Goal: Task Accomplishment & Management: Manage account settings

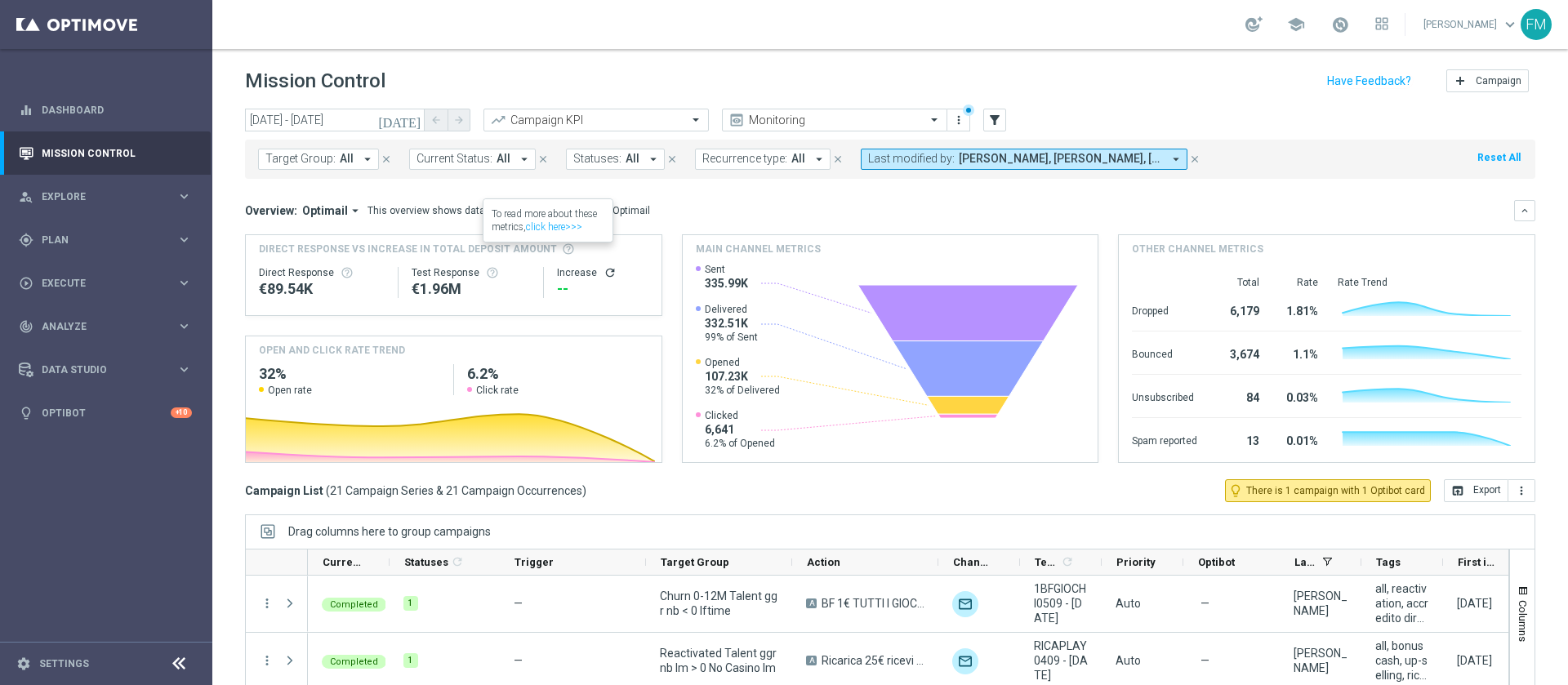
click at [1103, 39] on div "school [PERSON_NAME] keyboard_arrow_down FM" at bounding box center [890, 24] width 1356 height 49
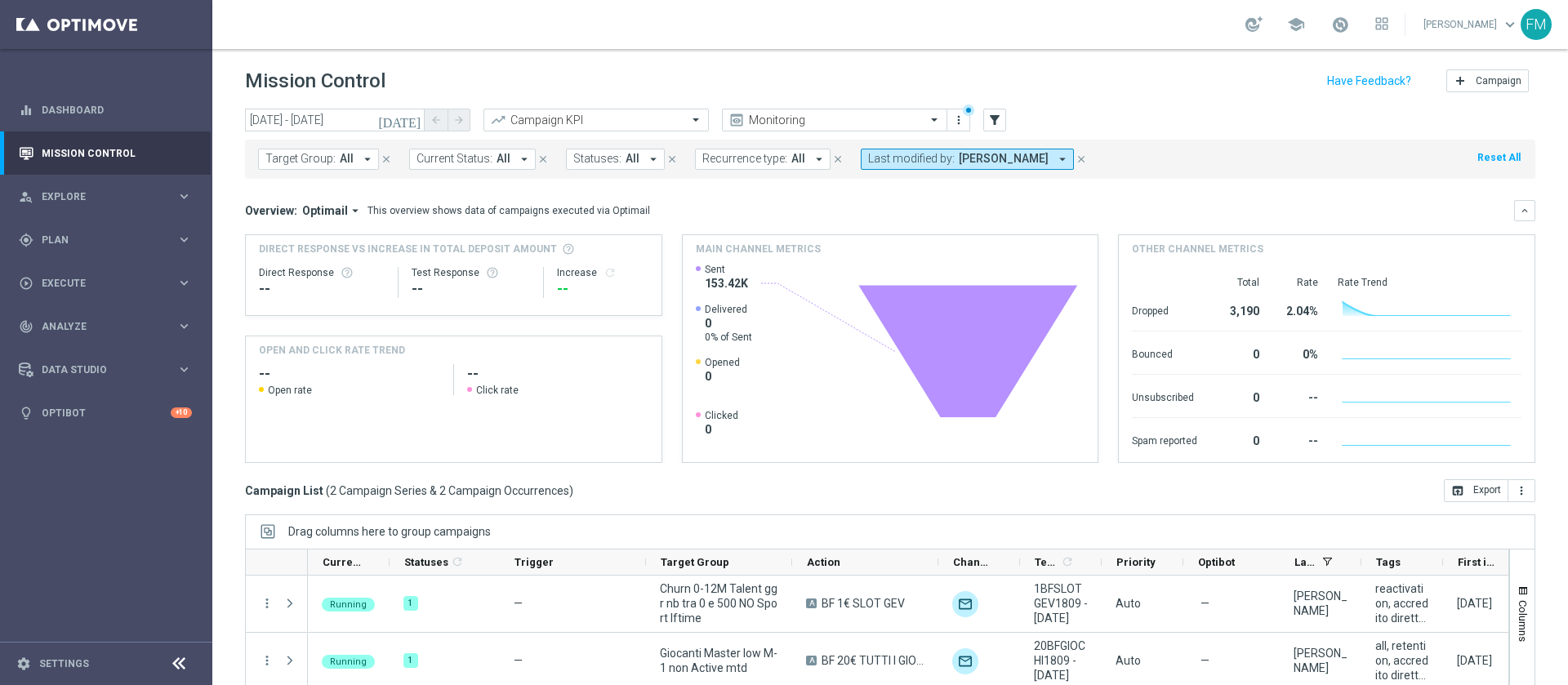
click at [1119, 479] on div "Campaign List ( 2 Campaign Series & 2 Campaign Occurrences ) open_in_browser Ex…" at bounding box center [890, 491] width 1290 height 23
click at [1140, 487] on div "Campaign List ( 2 Campaign Series & 2 Campaign Occurrences ) open_in_browser Ex…" at bounding box center [890, 491] width 1290 height 23
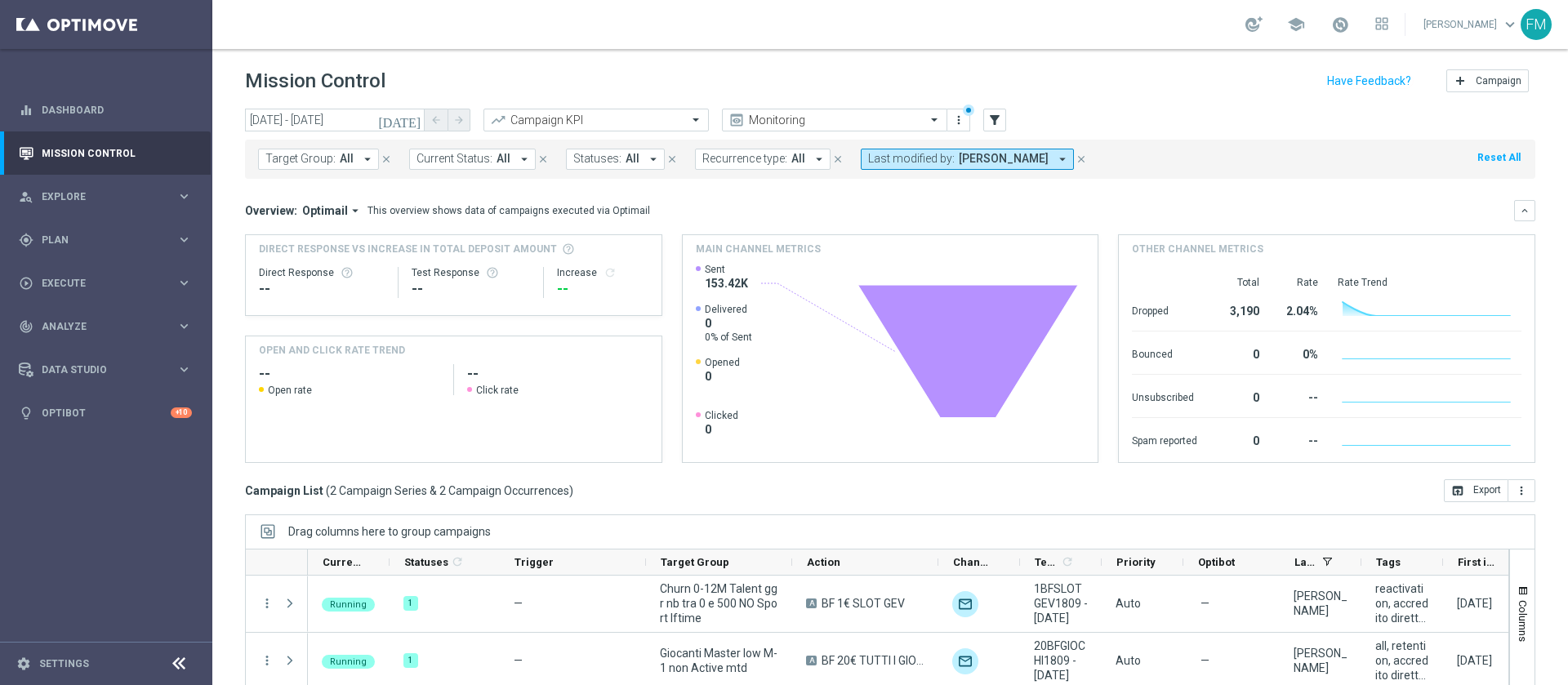
click at [1140, 487] on div "Campaign List ( 2 Campaign Series & 2 Campaign Occurrences ) open_in_browser Ex…" at bounding box center [890, 491] width 1290 height 23
click at [1168, 509] on div "today 18 Sep 2025 - 23 Sep 2025 arrow_back arrow_forward Campaign KPI trending_…" at bounding box center [890, 389] width 1356 height 561
click at [1162, 489] on div "Campaign List ( 2 Campaign Series & 2 Campaign Occurrences ) open_in_browser Ex…" at bounding box center [890, 491] width 1290 height 23
click at [1141, 476] on mini-dashboard "Overview: Optimail arrow_drop_down This overview shows data of campaigns execut…" at bounding box center [890, 329] width 1290 height 301
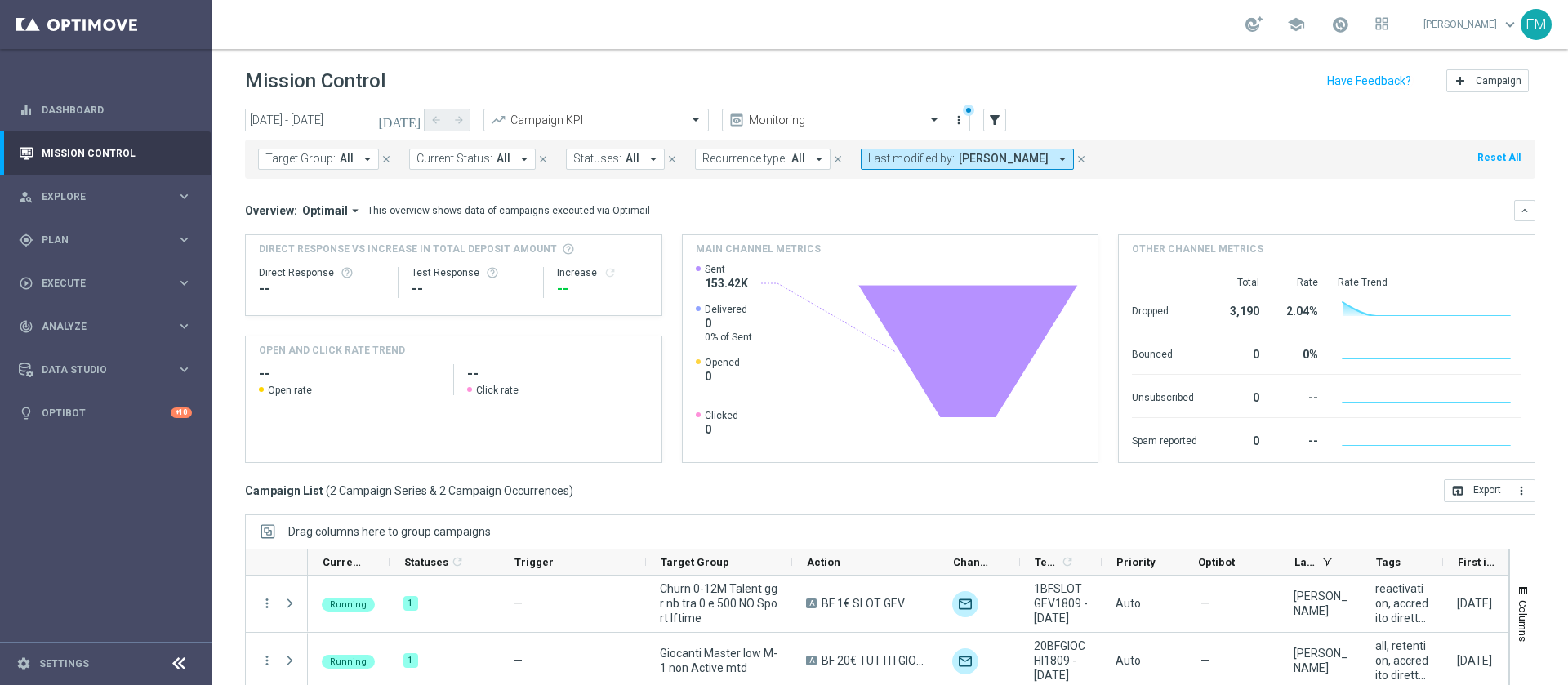
click at [1132, 456] on div "Spam reported 0 -- Created with Highcharts 9.3.3" at bounding box center [1326, 439] width 389 height 42
click at [1099, 442] on div "Direct Response VS Increase In Total Deposit Amount Direct Response -- Test Res…" at bounding box center [890, 349] width 1290 height 229
click at [1085, 436] on funnel-widget "Main channel metrics Created with Highcharts 9.3.3 Highcharts.com Sent 153.42K …" at bounding box center [890, 349] width 417 height 229
click at [1064, 400] on rect at bounding box center [887, 361] width 383 height 199
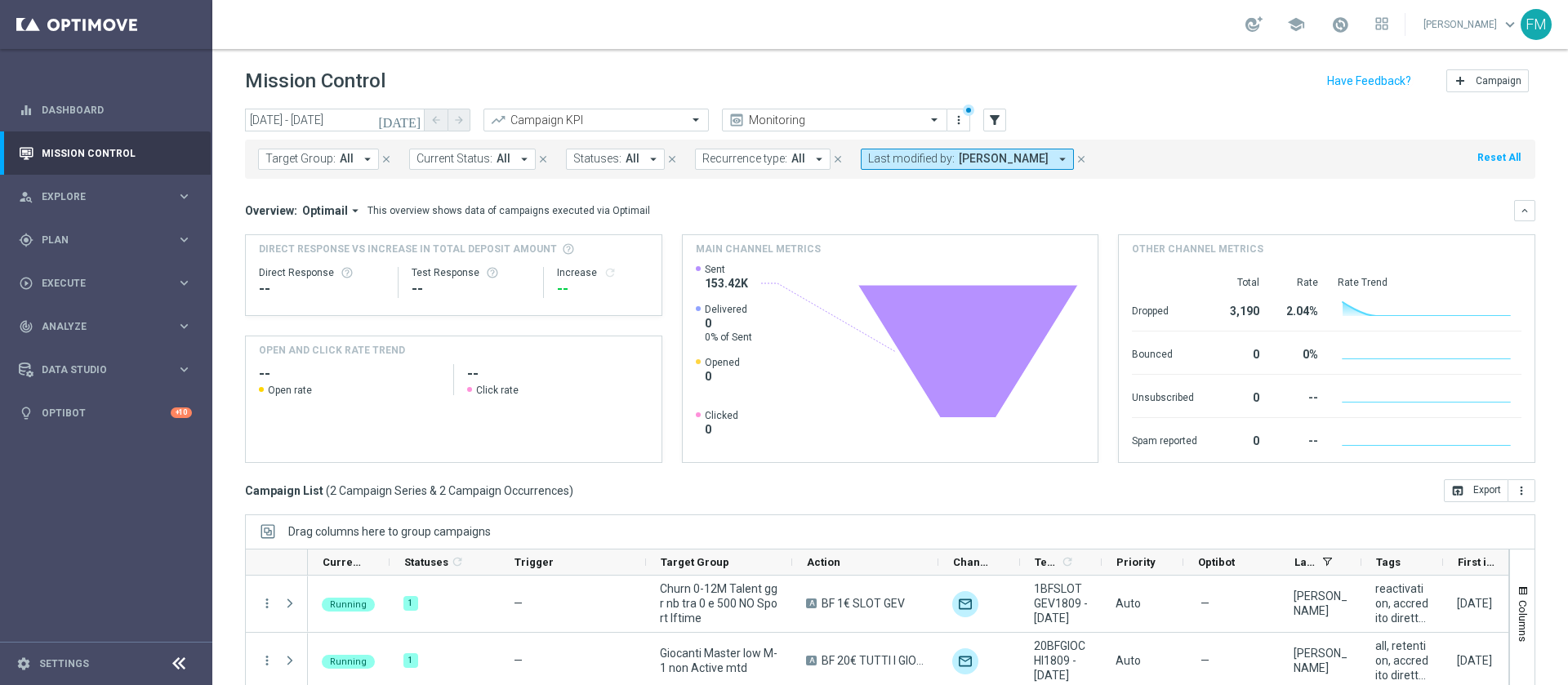
click at [1059, 395] on rect at bounding box center [887, 361] width 383 height 199
click at [1032, 387] on rect at bounding box center [887, 361] width 383 height 199
click at [1016, 371] on icon at bounding box center [967, 351] width 219 height 133
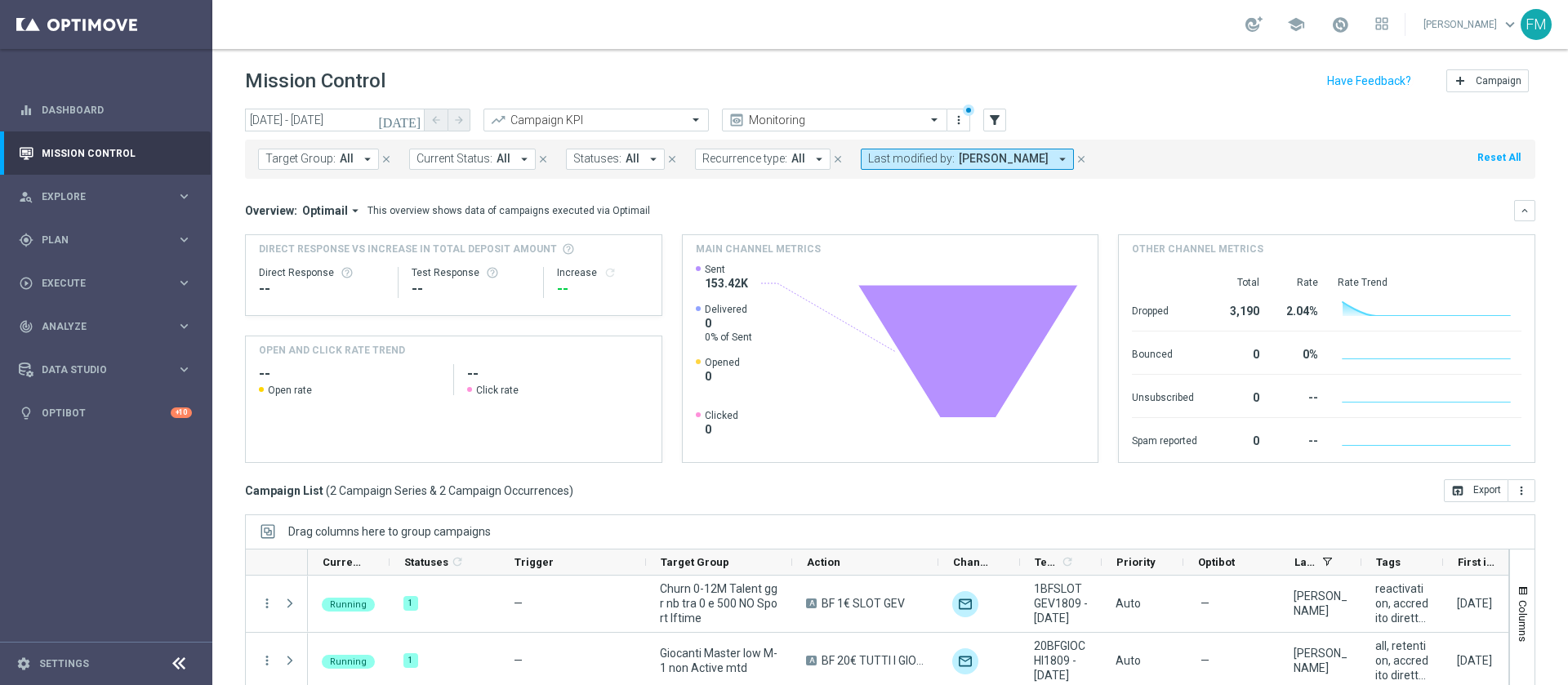
click at [1016, 371] on icon at bounding box center [967, 351] width 219 height 133
click at [997, 366] on icon at bounding box center [967, 351] width 219 height 133
click at [1016, 351] on icon at bounding box center [967, 351] width 219 height 133
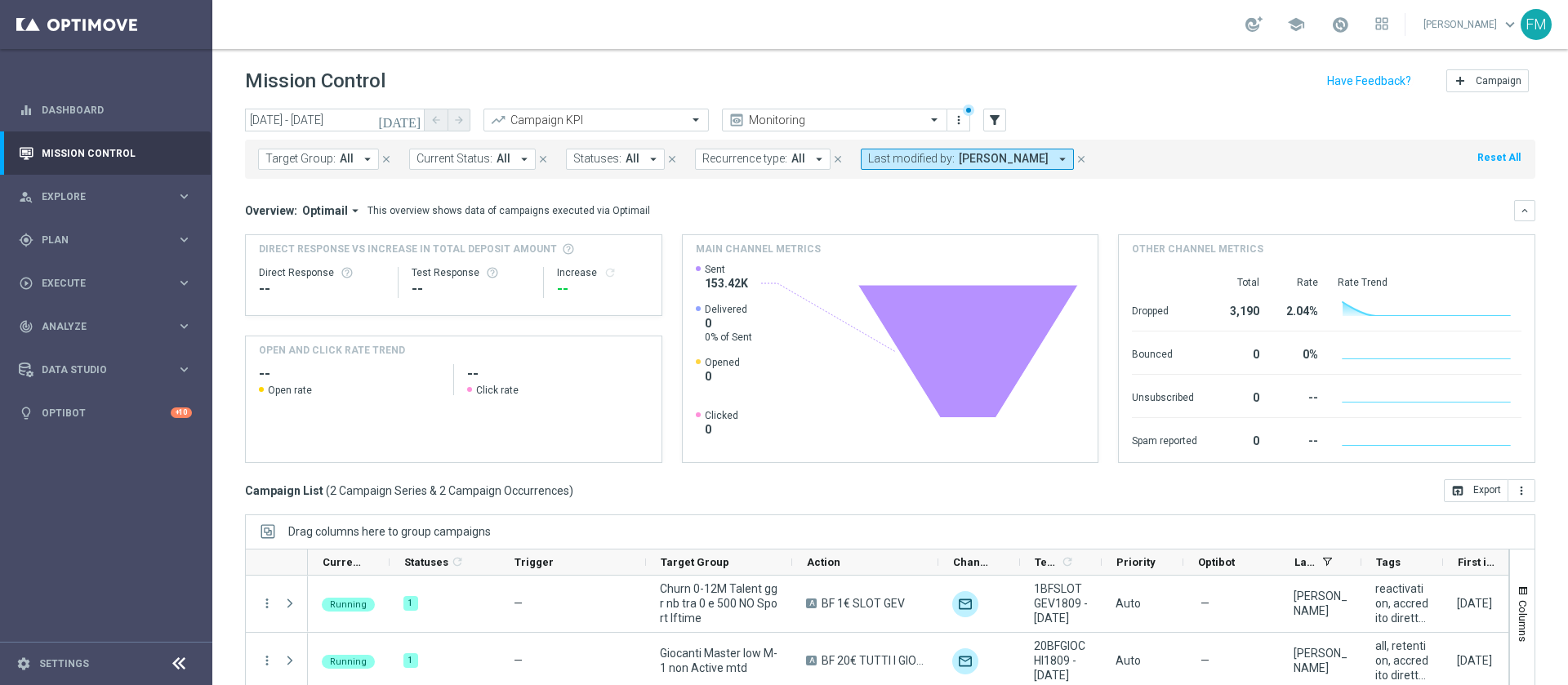
click at [1016, 351] on icon at bounding box center [967, 351] width 219 height 133
click at [1011, 338] on icon at bounding box center [967, 351] width 219 height 133
click at [1043, 333] on rect at bounding box center [887, 361] width 383 height 199
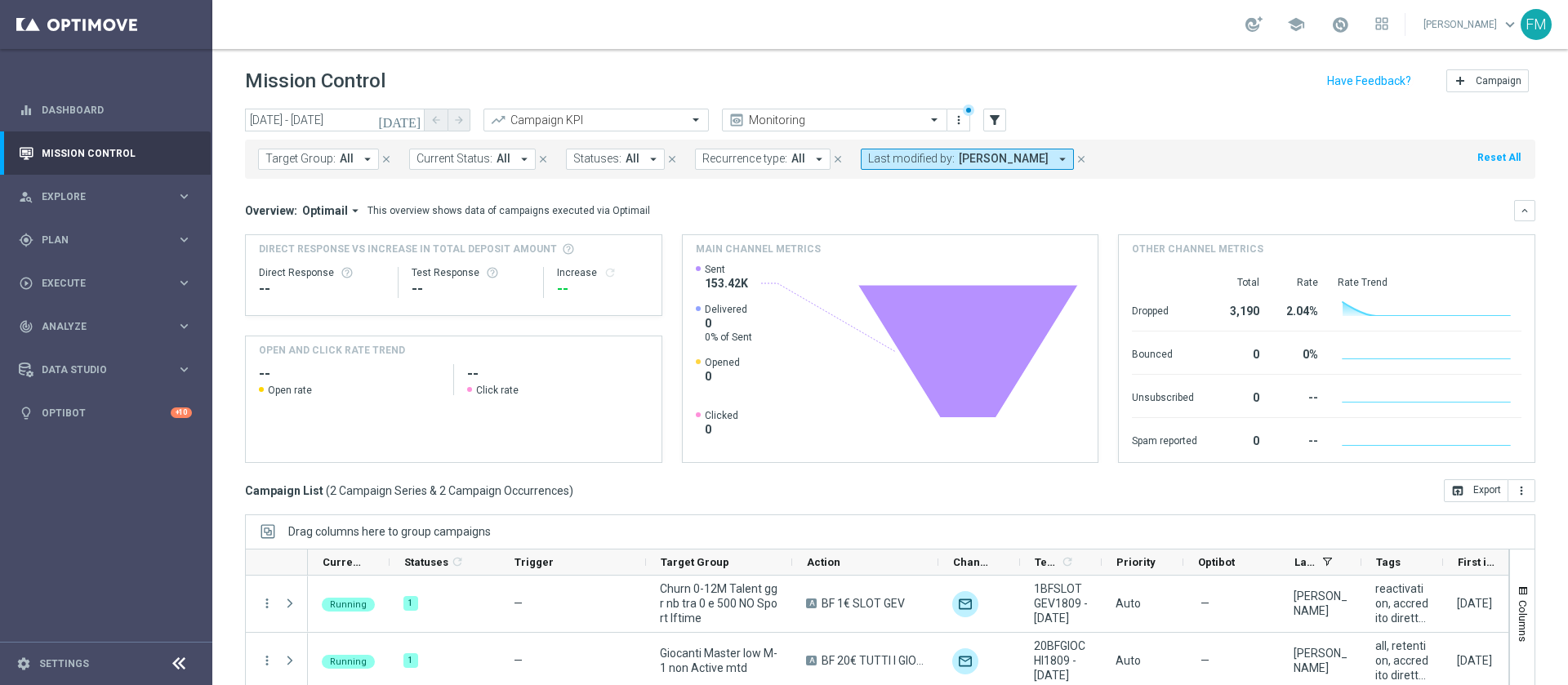
click at [1043, 333] on rect at bounding box center [887, 361] width 383 height 199
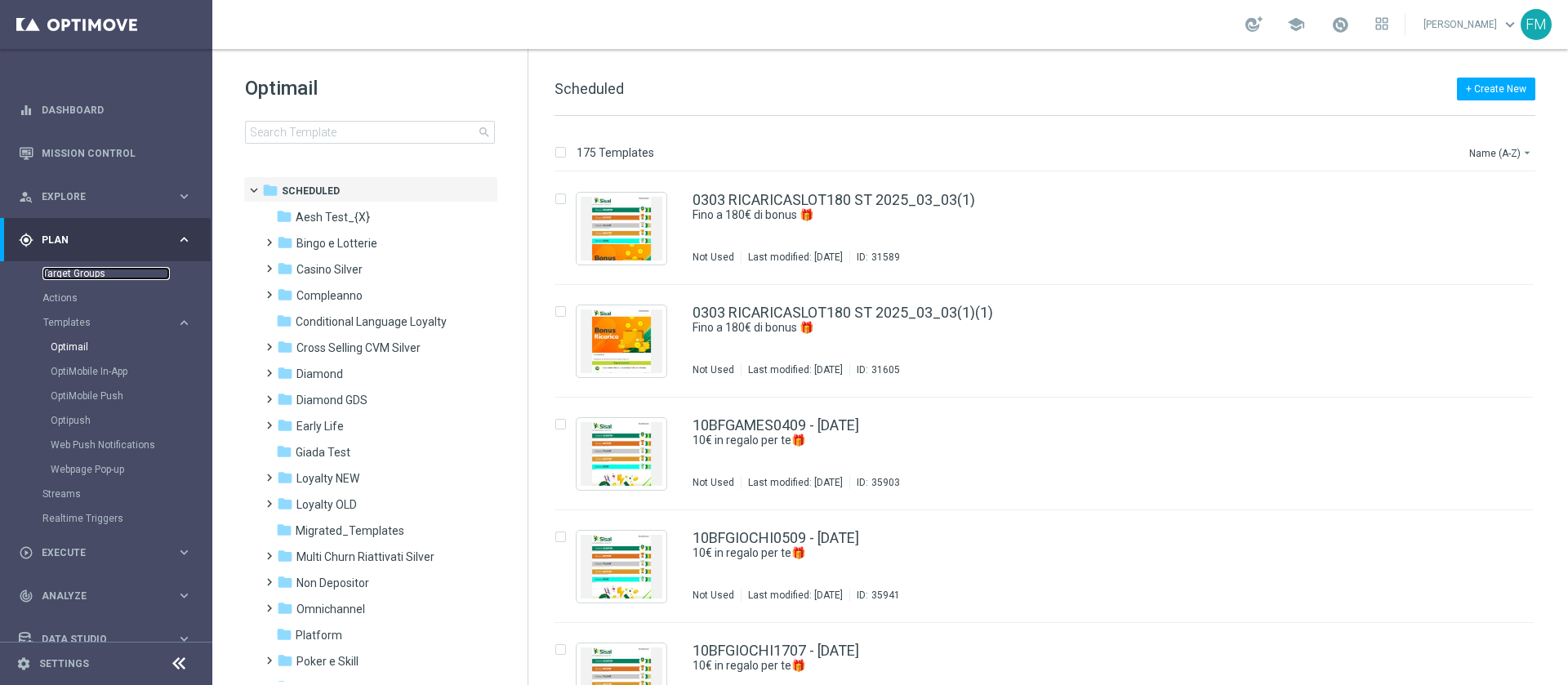
click at [61, 274] on link "Target Groups" at bounding box center [106, 274] width 128 height 13
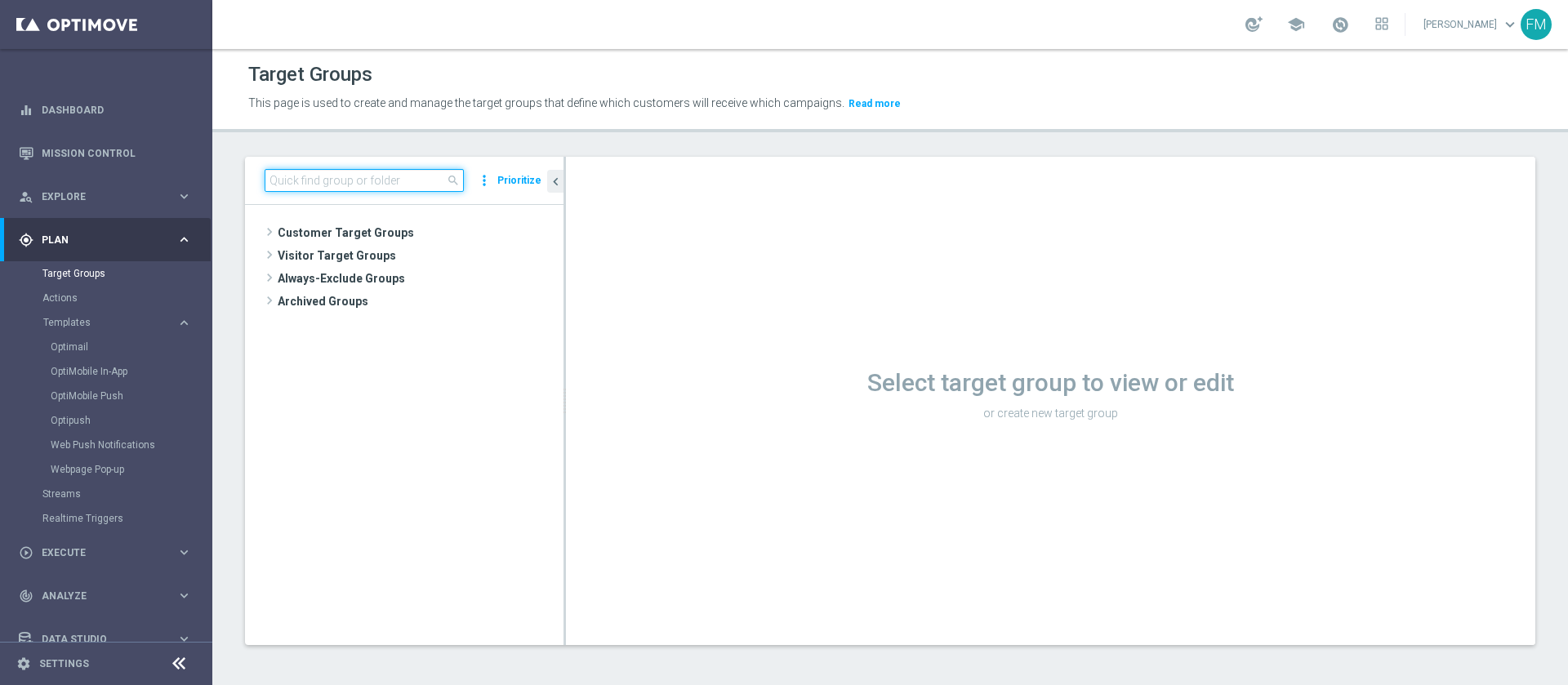
click at [330, 174] on input at bounding box center [363, 181] width 199 height 23
paste input "Giocanti Master low M-1 non Active mtd"
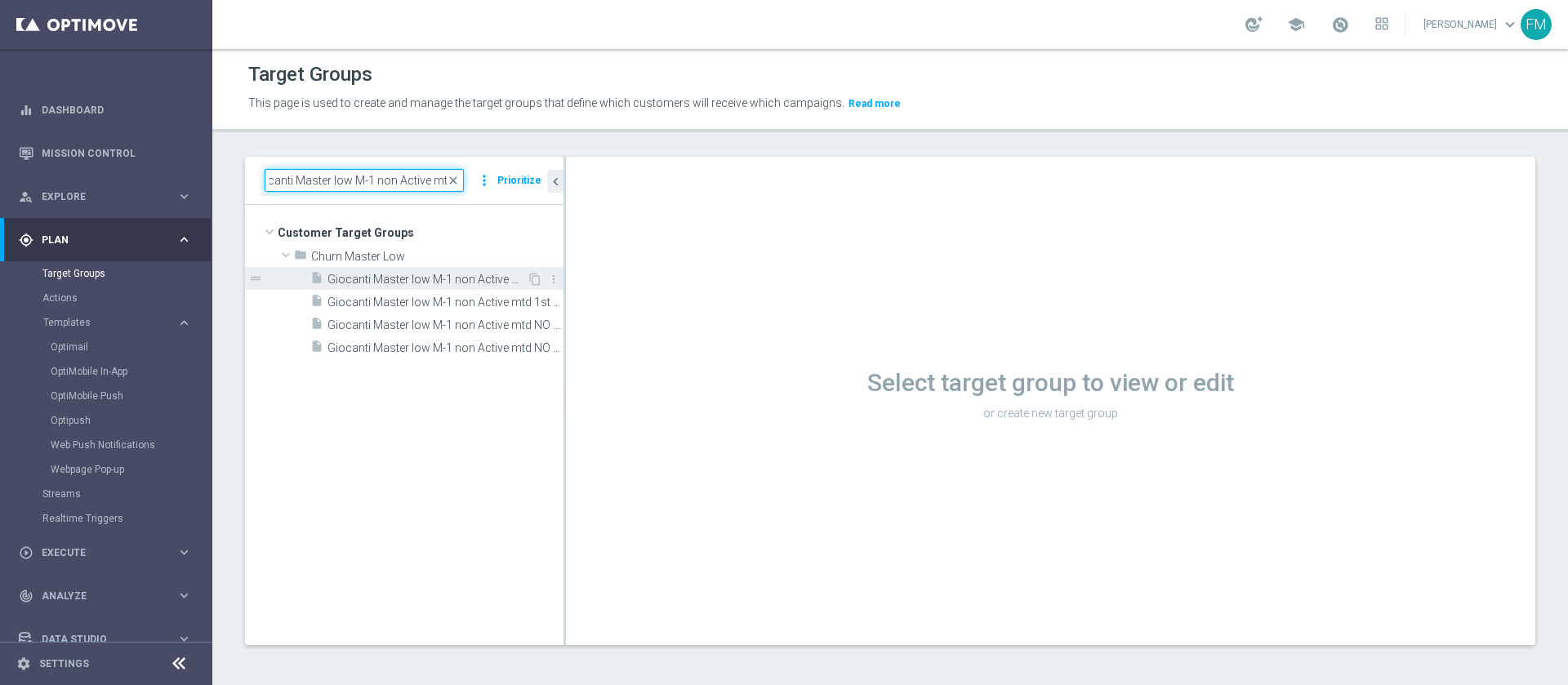
type input "Giocanti Master low M-1 non Active mtd"
click at [447, 284] on span "Giocanti Master low M-1 non Active mtd" at bounding box center [427, 280] width 199 height 13
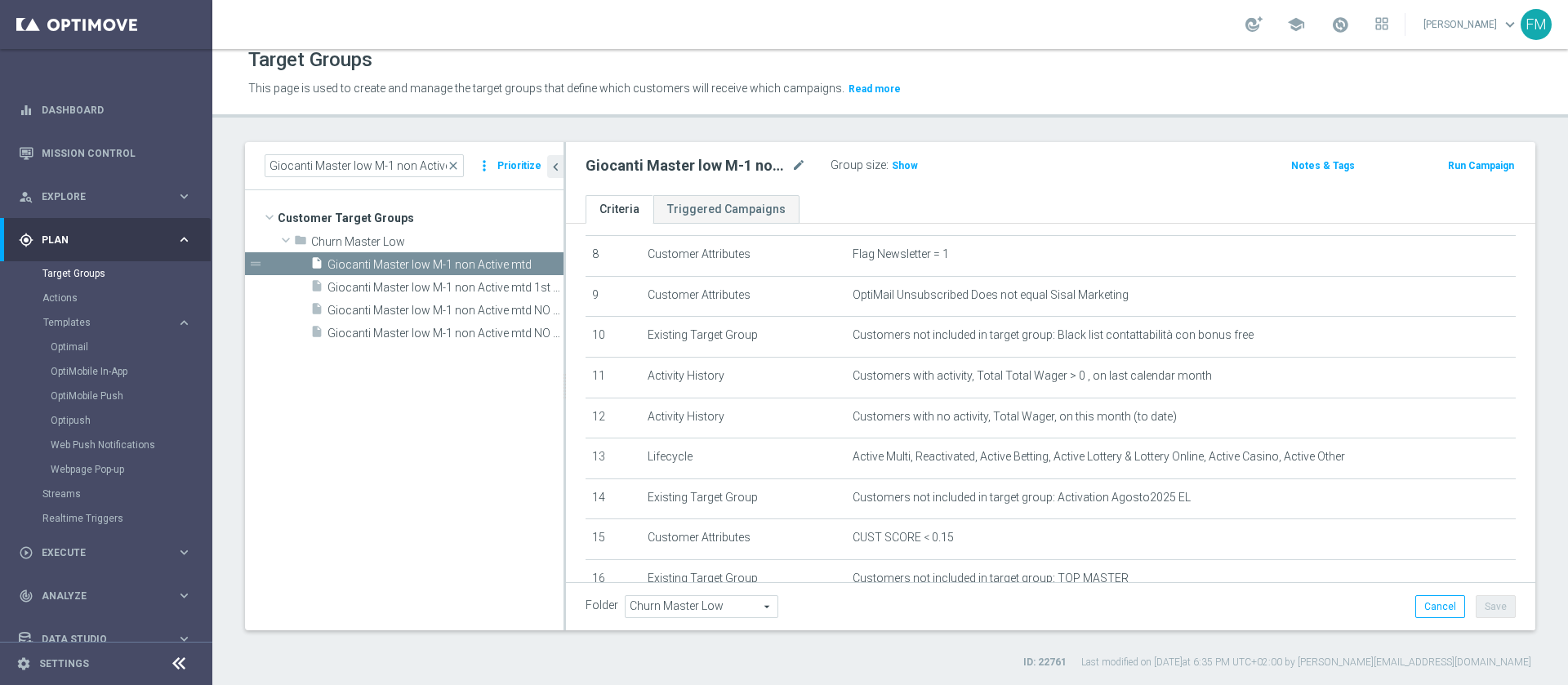
scroll to position [208, 0]
